Goal: Task Accomplishment & Management: Manage account settings

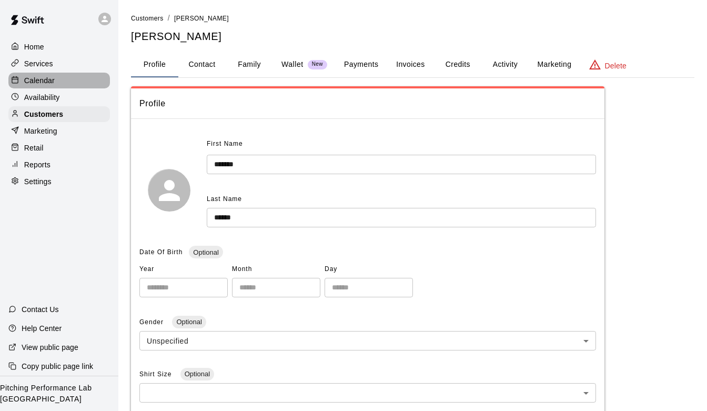
click at [47, 80] on p "Calendar" at bounding box center [39, 80] width 31 height 11
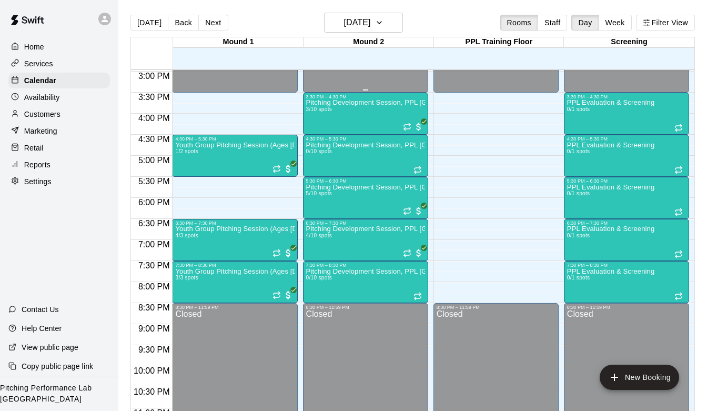
scroll to position [633, 0]
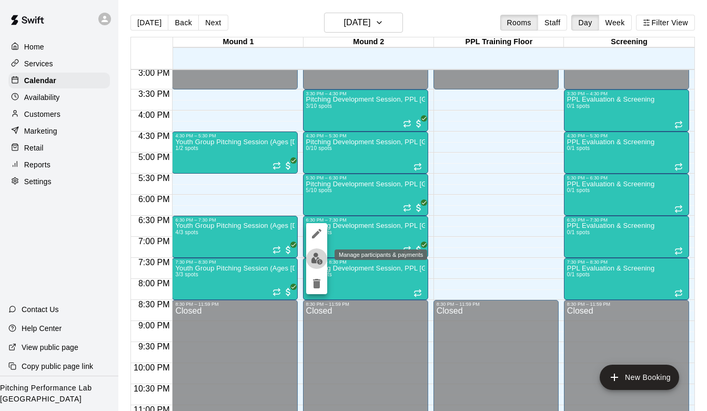
click at [322, 259] on img "edit" at bounding box center [317, 259] width 12 height 12
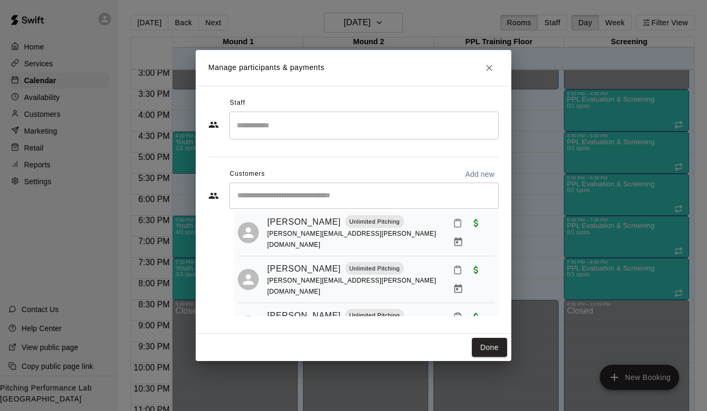
scroll to position [0, 0]
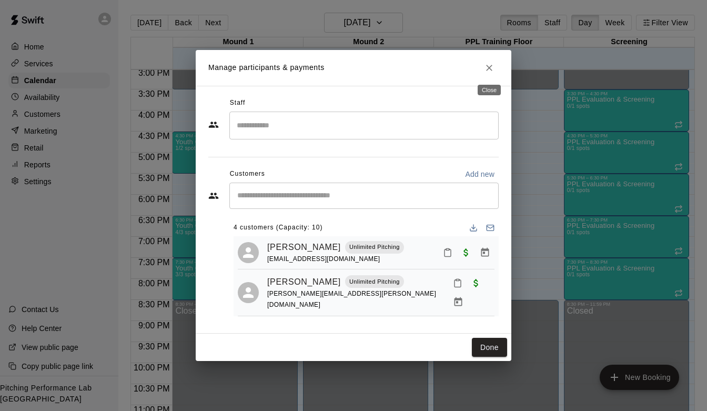
click at [490, 68] on icon "Close" at bounding box center [489, 68] width 6 height 6
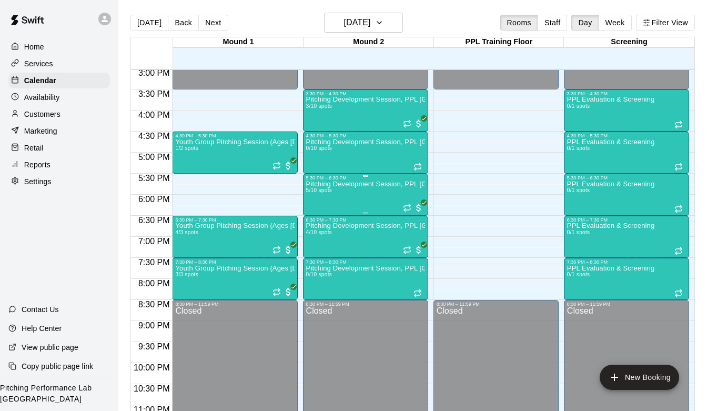
click at [357, 195] on div "Pitching Development Session, PPL [GEOGRAPHIC_DATA] (Ages [DEMOGRAPHIC_DATA]+) …" at bounding box center [365, 386] width 119 height 411
click at [318, 213] on img "edit" at bounding box center [317, 217] width 12 height 12
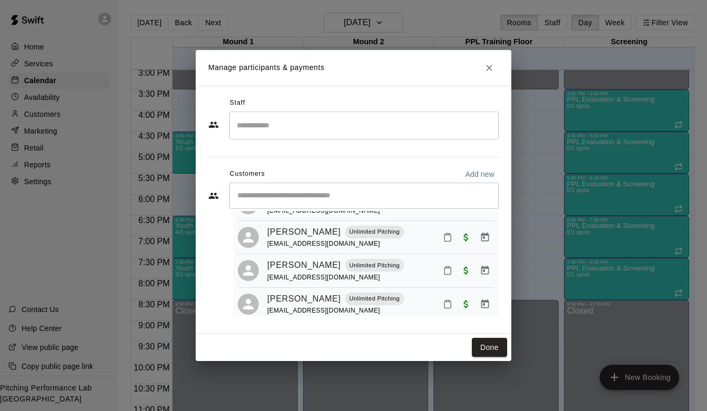
scroll to position [94, 0]
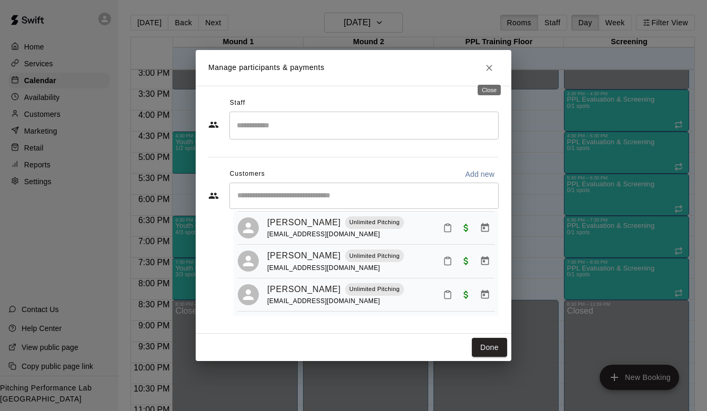
click at [486, 61] on button "Close" at bounding box center [489, 67] width 19 height 19
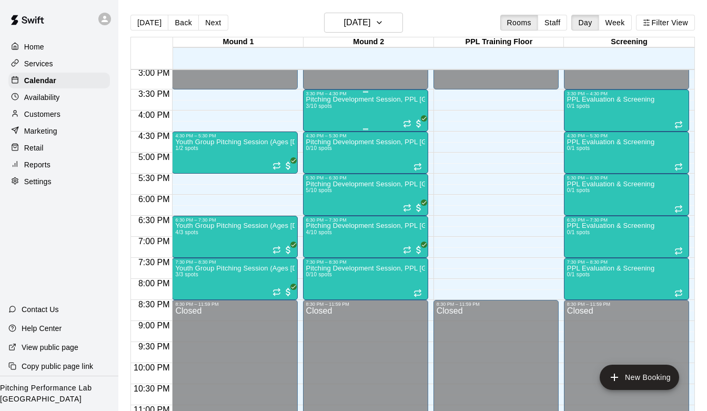
click at [363, 109] on div "Pitching Development Session, PPL [GEOGRAPHIC_DATA] (Ages [DEMOGRAPHIC_DATA]+) …" at bounding box center [365, 301] width 119 height 411
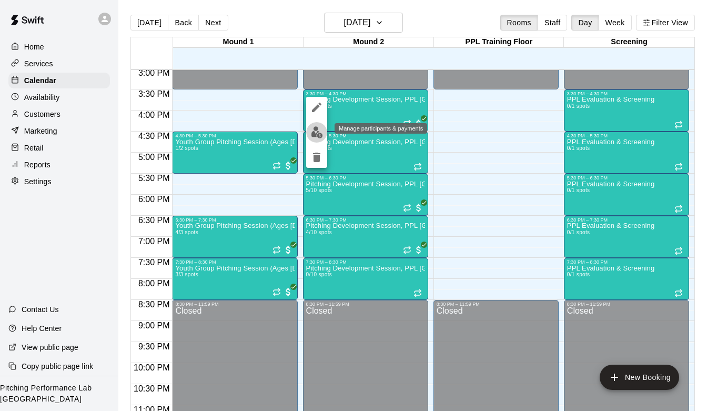
click at [319, 134] on img "edit" at bounding box center [317, 132] width 12 height 12
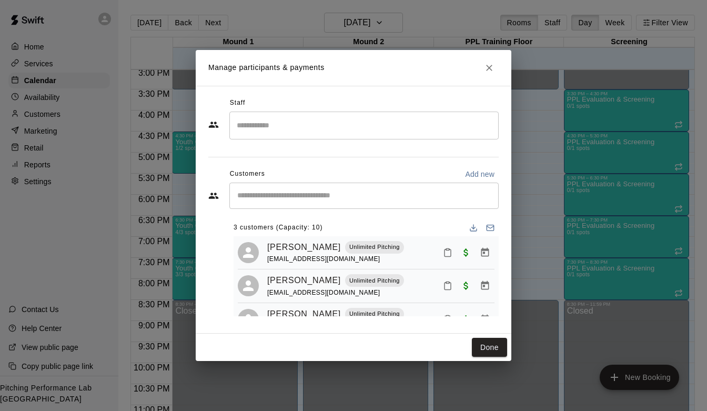
scroll to position [26, 0]
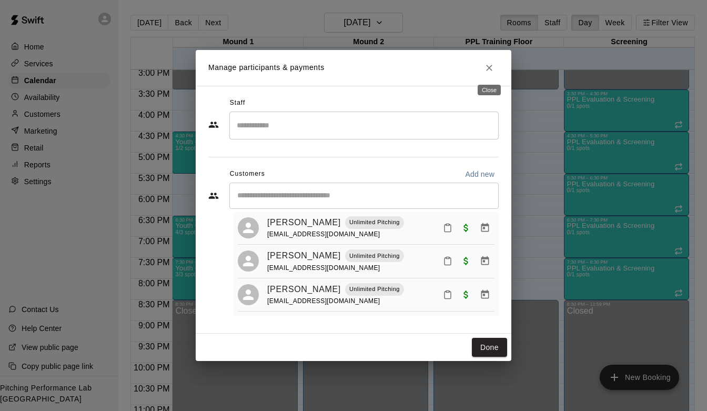
click at [488, 69] on icon "Close" at bounding box center [489, 68] width 6 height 6
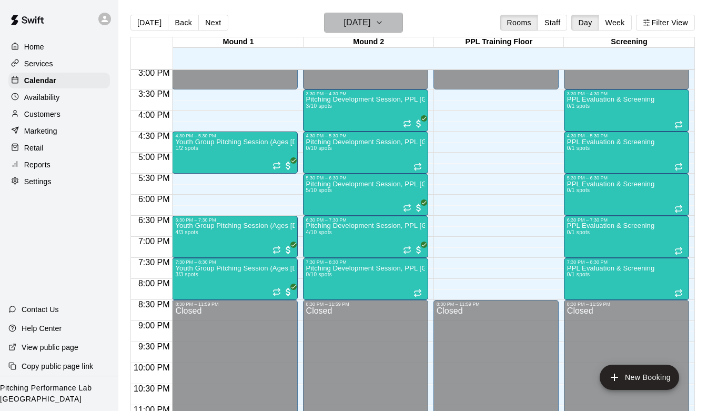
click at [382, 22] on icon "button" at bounding box center [379, 23] width 4 height 2
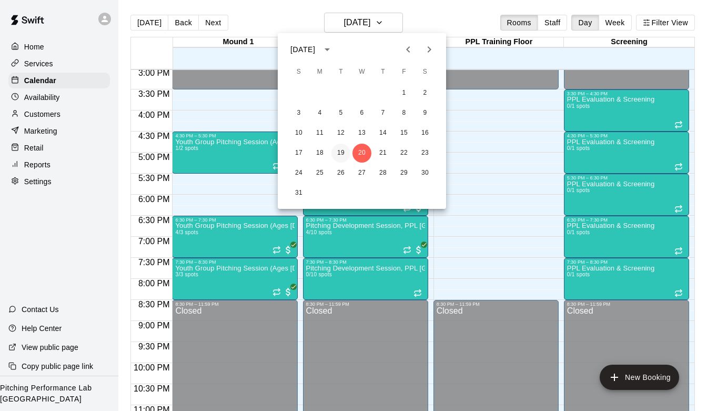
click at [343, 148] on button "19" at bounding box center [341, 153] width 19 height 19
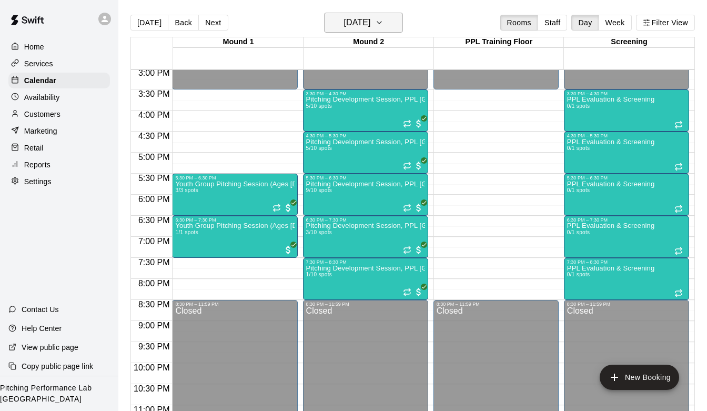
click at [344, 26] on h6 "[DATE]" at bounding box center [357, 22] width 27 height 15
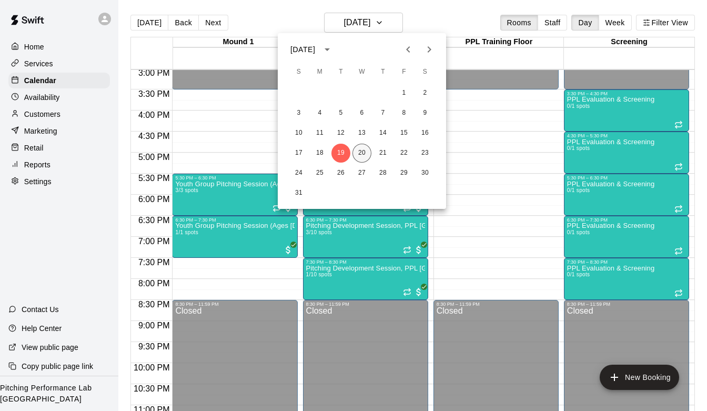
click at [358, 155] on button "20" at bounding box center [362, 153] width 19 height 19
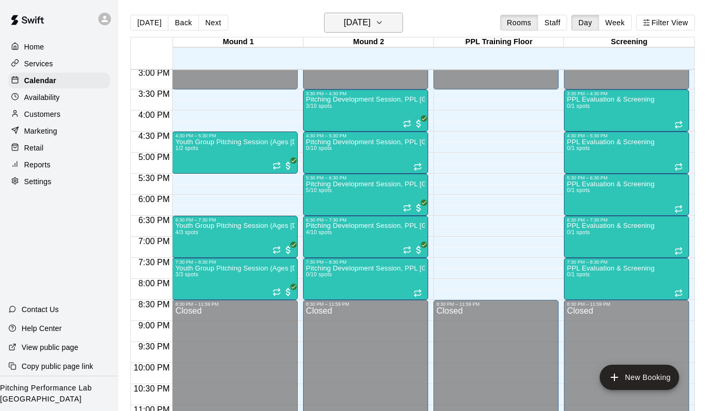
click at [395, 28] on button "[DATE]" at bounding box center [363, 23] width 79 height 20
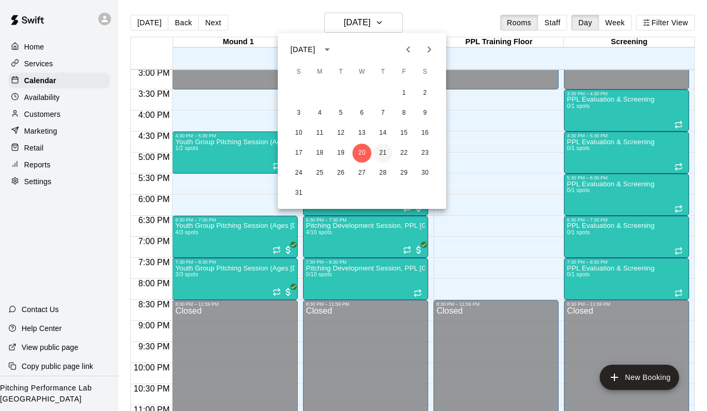
click at [390, 154] on button "21" at bounding box center [383, 153] width 19 height 19
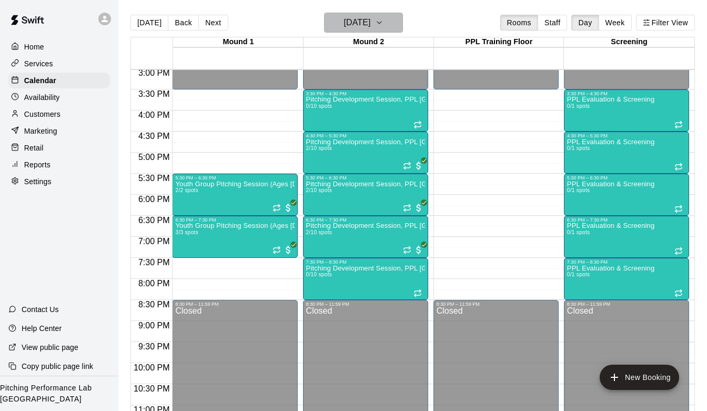
click at [371, 24] on h6 "[DATE]" at bounding box center [357, 22] width 27 height 15
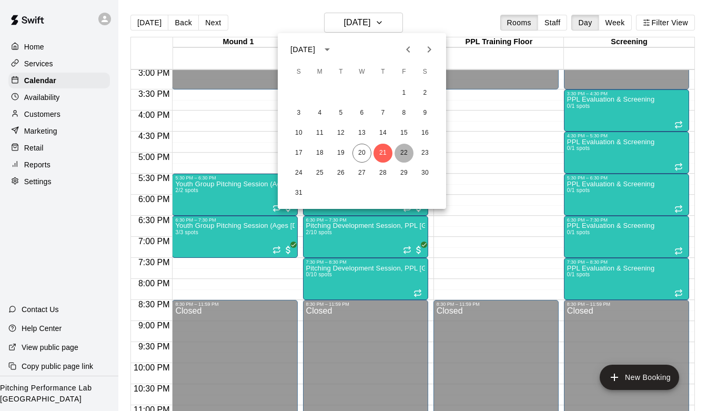
click at [404, 149] on button "22" at bounding box center [404, 153] width 19 height 19
